Goal: Task Accomplishment & Management: Use online tool/utility

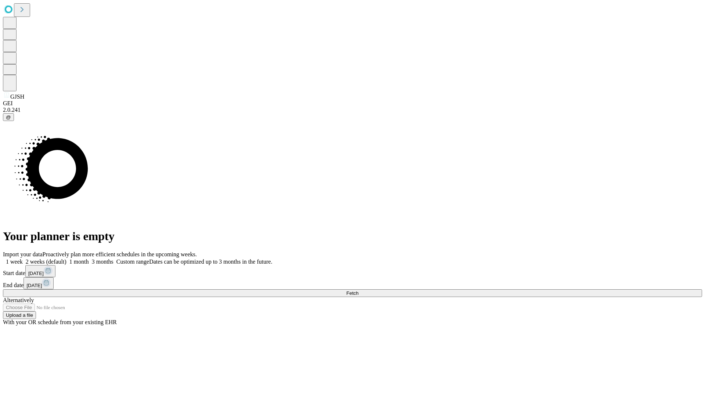
click at [358, 291] on span "Fetch" at bounding box center [352, 294] width 12 height 6
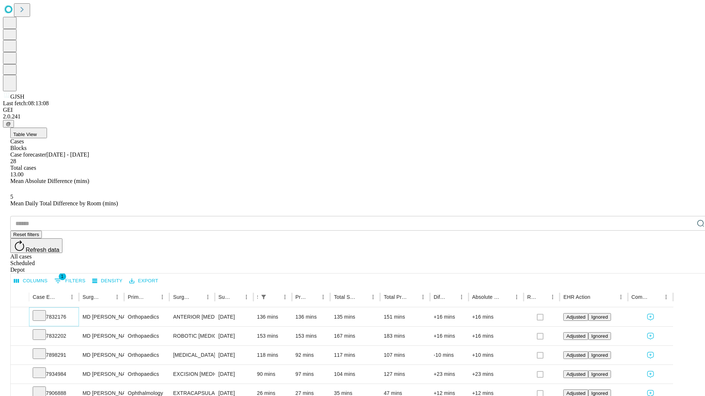
click at [43, 312] on icon at bounding box center [39, 315] width 7 height 7
